Goal: Find specific page/section

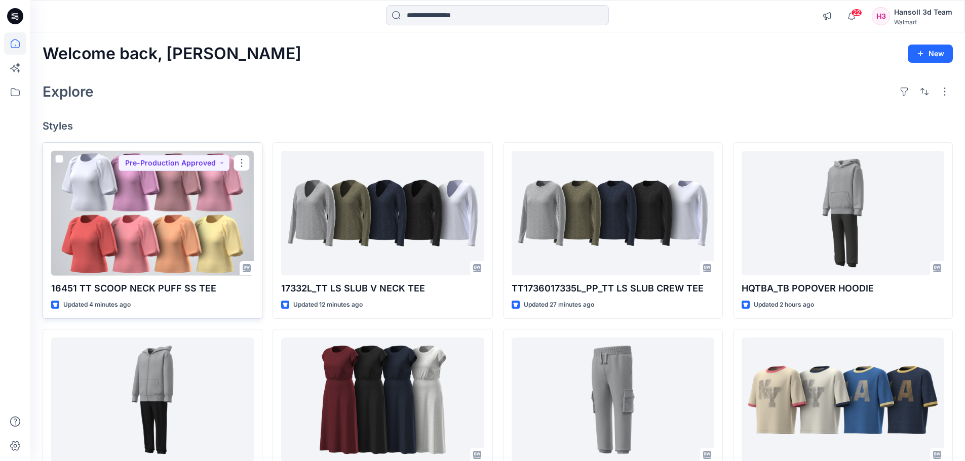
click at [185, 224] on div at bounding box center [152, 213] width 203 height 125
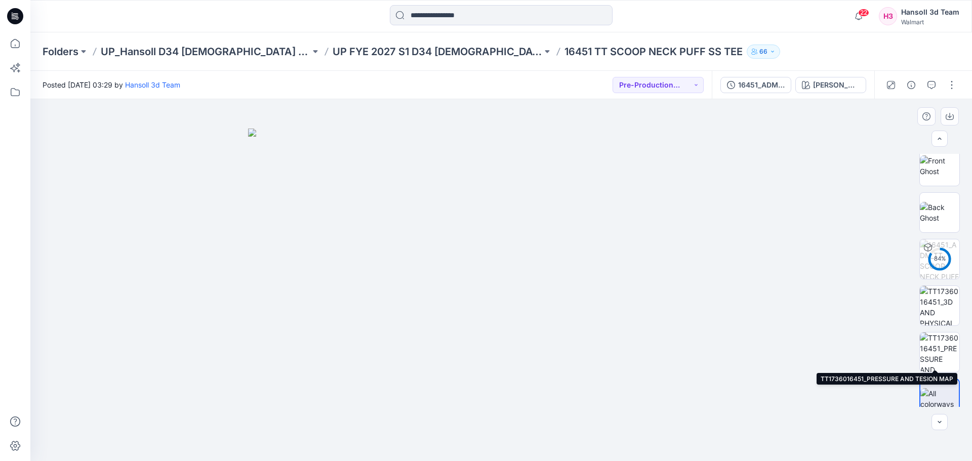
scroll to position [113, 0]
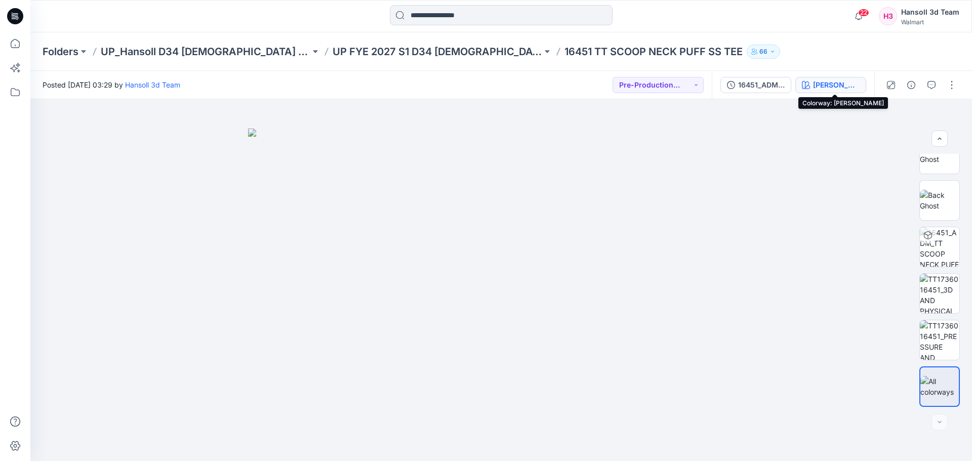
click at [845, 85] on div "[PERSON_NAME]" at bounding box center [836, 84] width 47 height 11
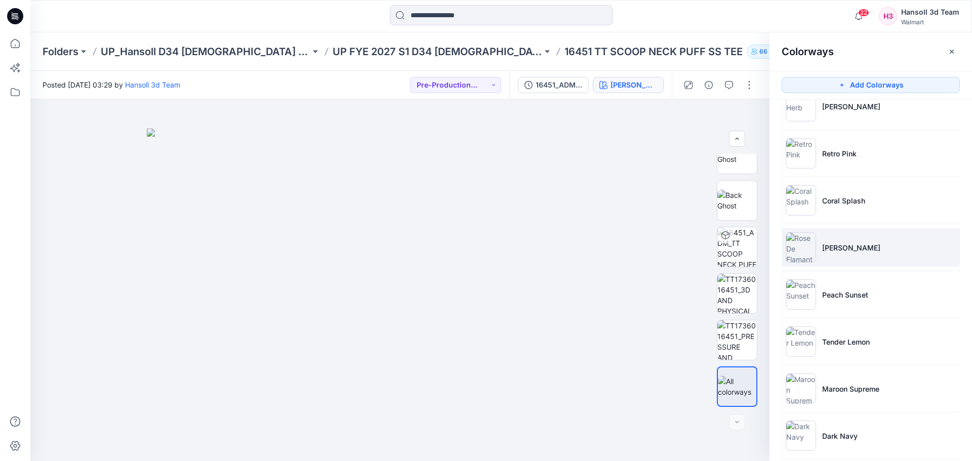
scroll to position [223, 0]
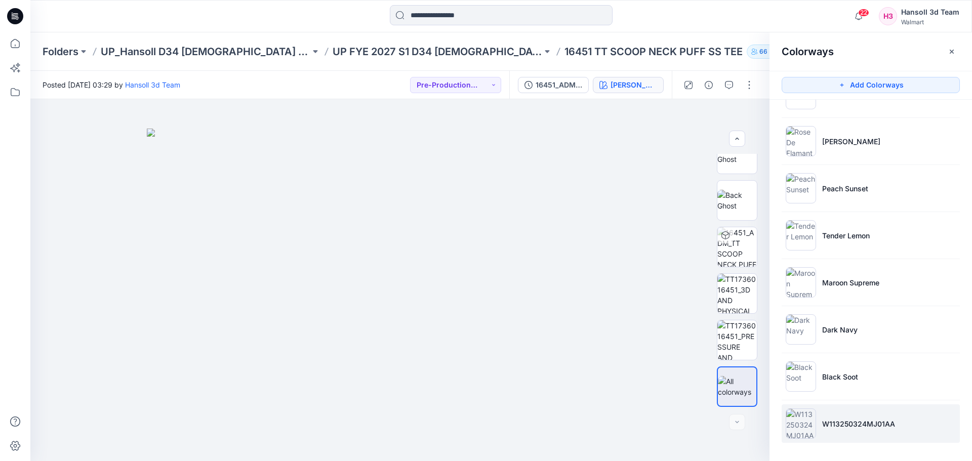
click at [817, 421] on li "W113250324MJ01AA" at bounding box center [871, 424] width 178 height 38
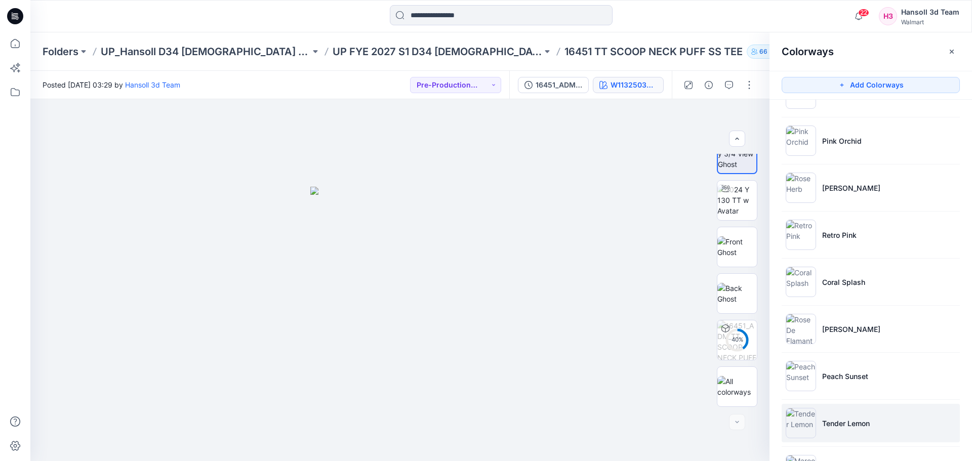
scroll to position [0, 0]
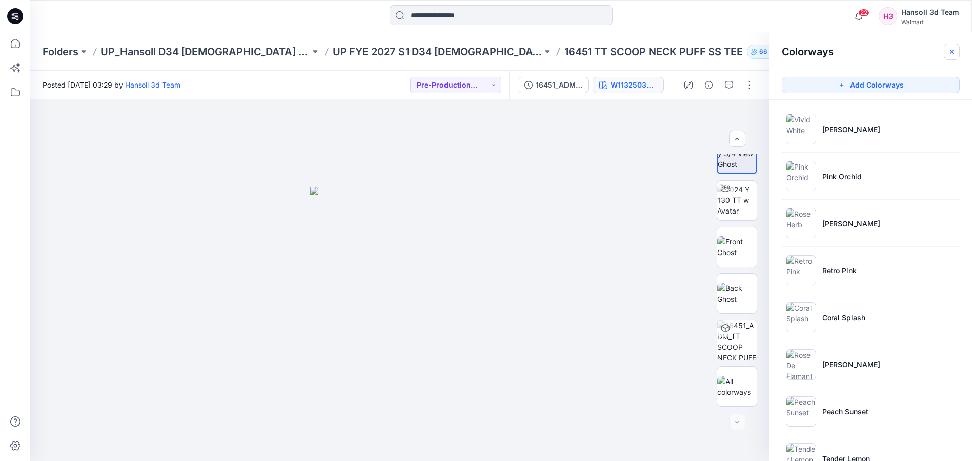
click at [948, 52] on icon "button" at bounding box center [952, 52] width 8 height 8
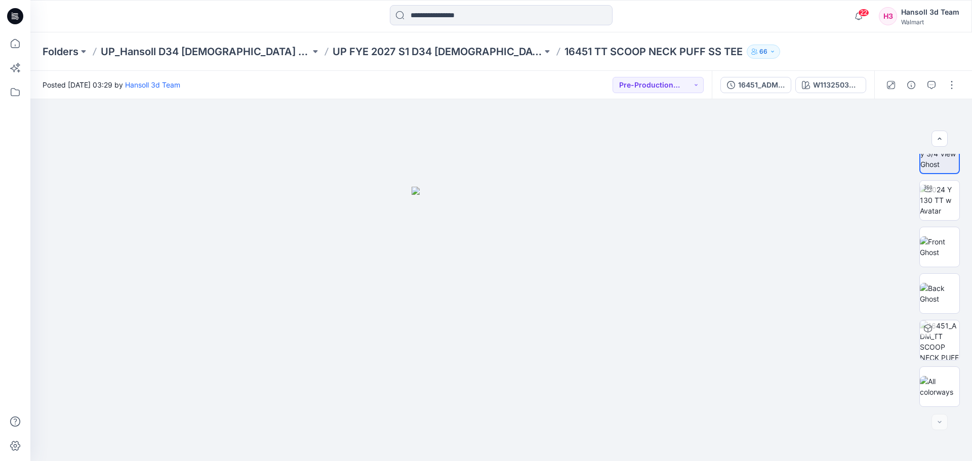
click at [565, 51] on p "16451 TT SCOOP NECK PUFF SS TEE" at bounding box center [654, 52] width 178 height 14
click at [651, 88] on button "Pre-Production Approved" at bounding box center [658, 85] width 91 height 16
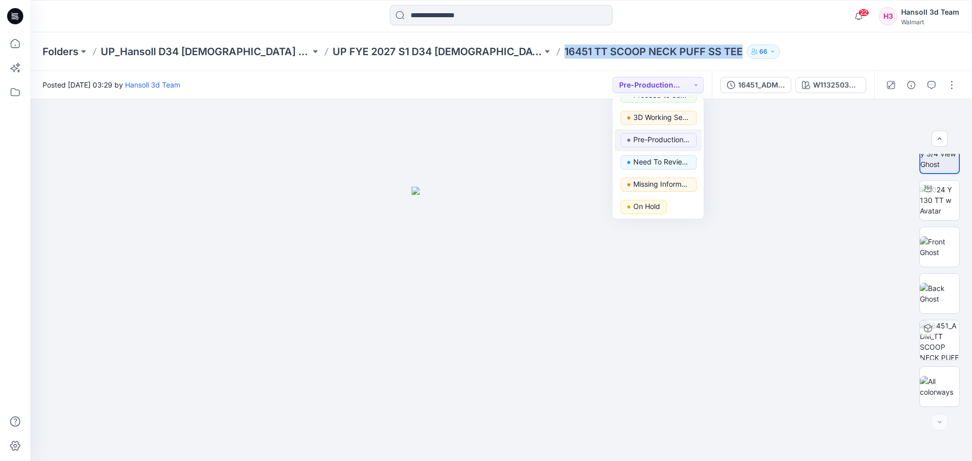
scroll to position [128, 0]
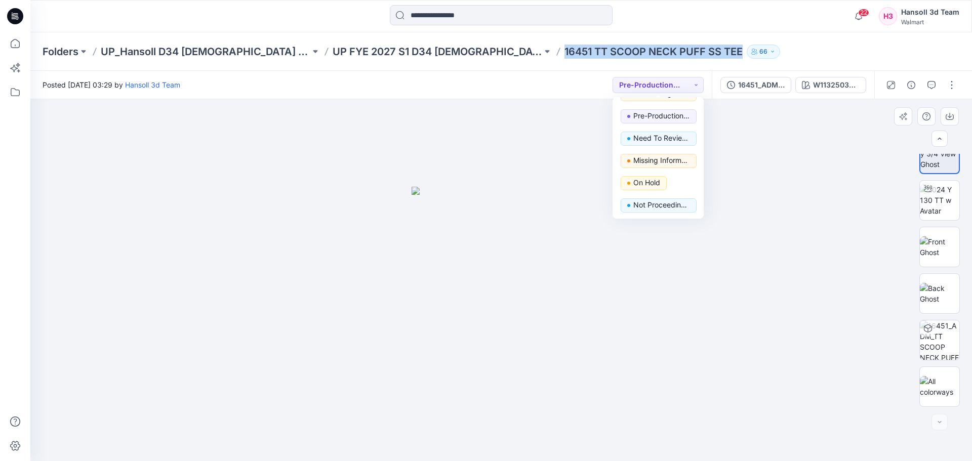
click at [774, 230] on div at bounding box center [501, 280] width 942 height 362
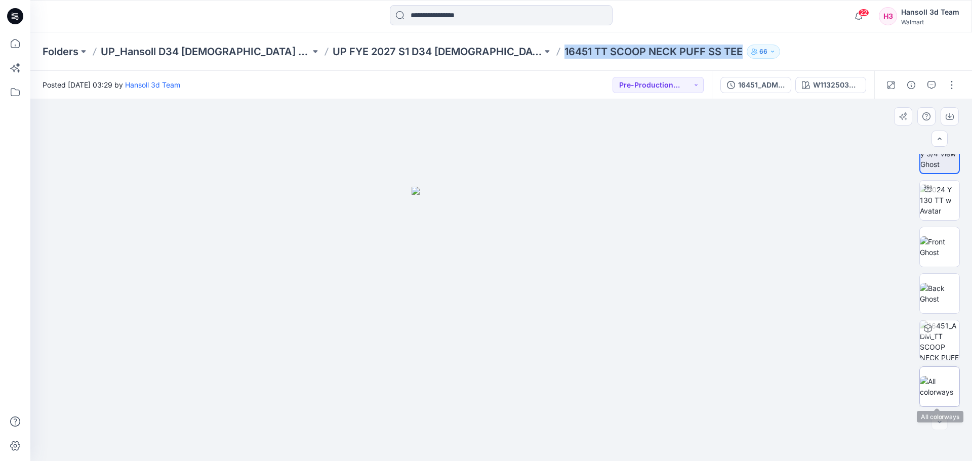
click at [938, 389] on img at bounding box center [939, 386] width 39 height 21
click at [457, 57] on p "UP FYE 2027 S1 D34 [DEMOGRAPHIC_DATA] Knit Tops" at bounding box center [438, 52] width 210 height 14
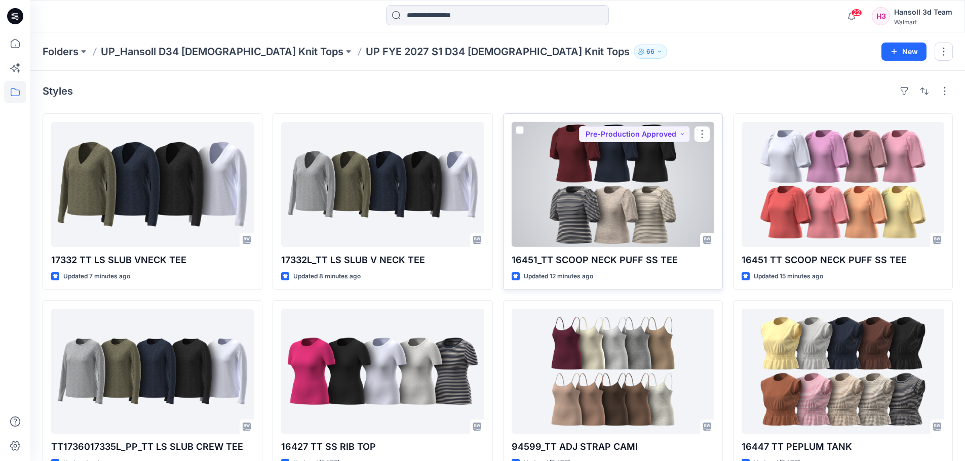
click at [567, 232] on div at bounding box center [612, 184] width 203 height 125
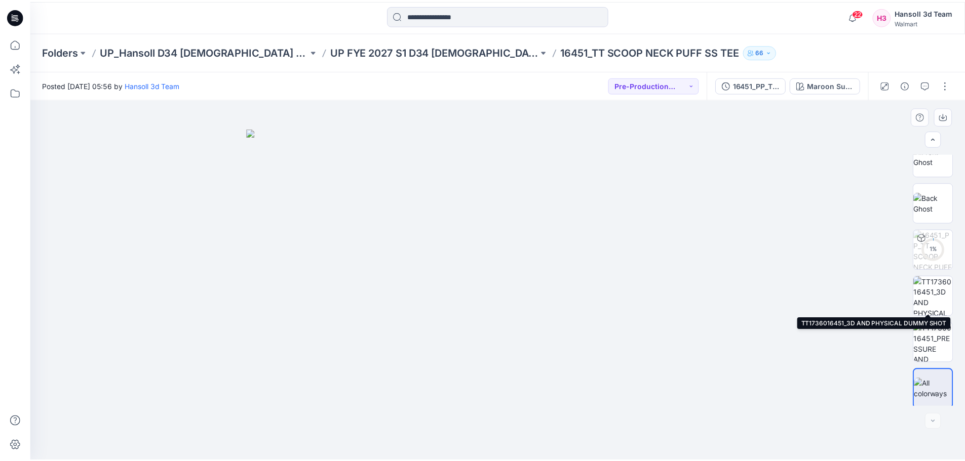
scroll to position [113, 0]
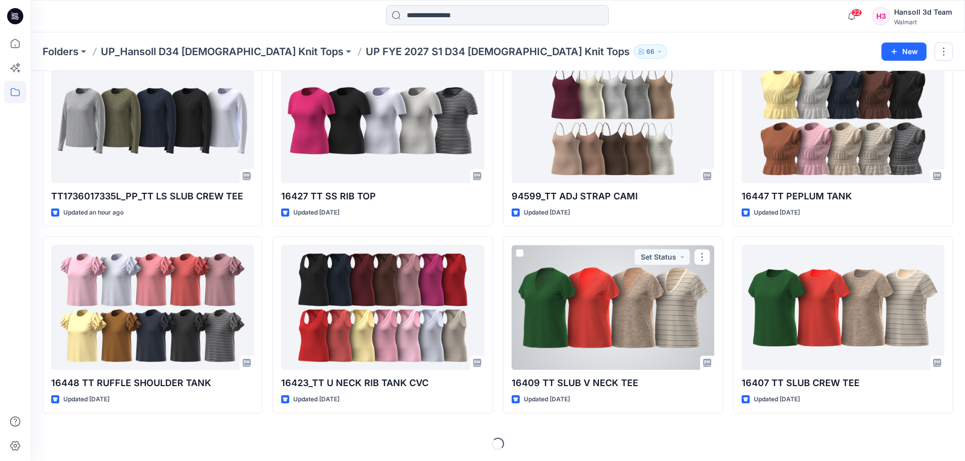
scroll to position [252, 0]
